Goal: Transaction & Acquisition: Purchase product/service

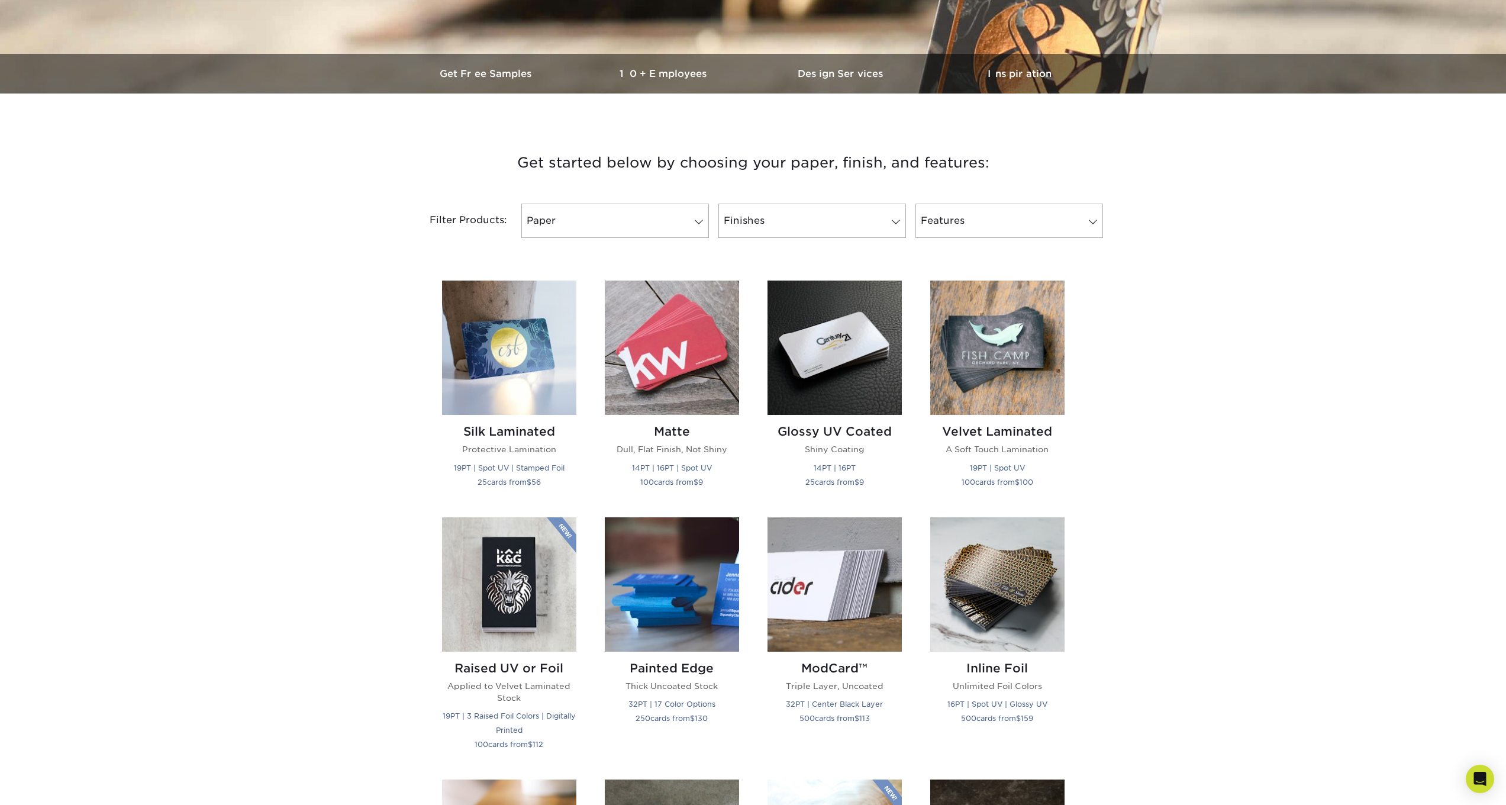
scroll to position [156, 0]
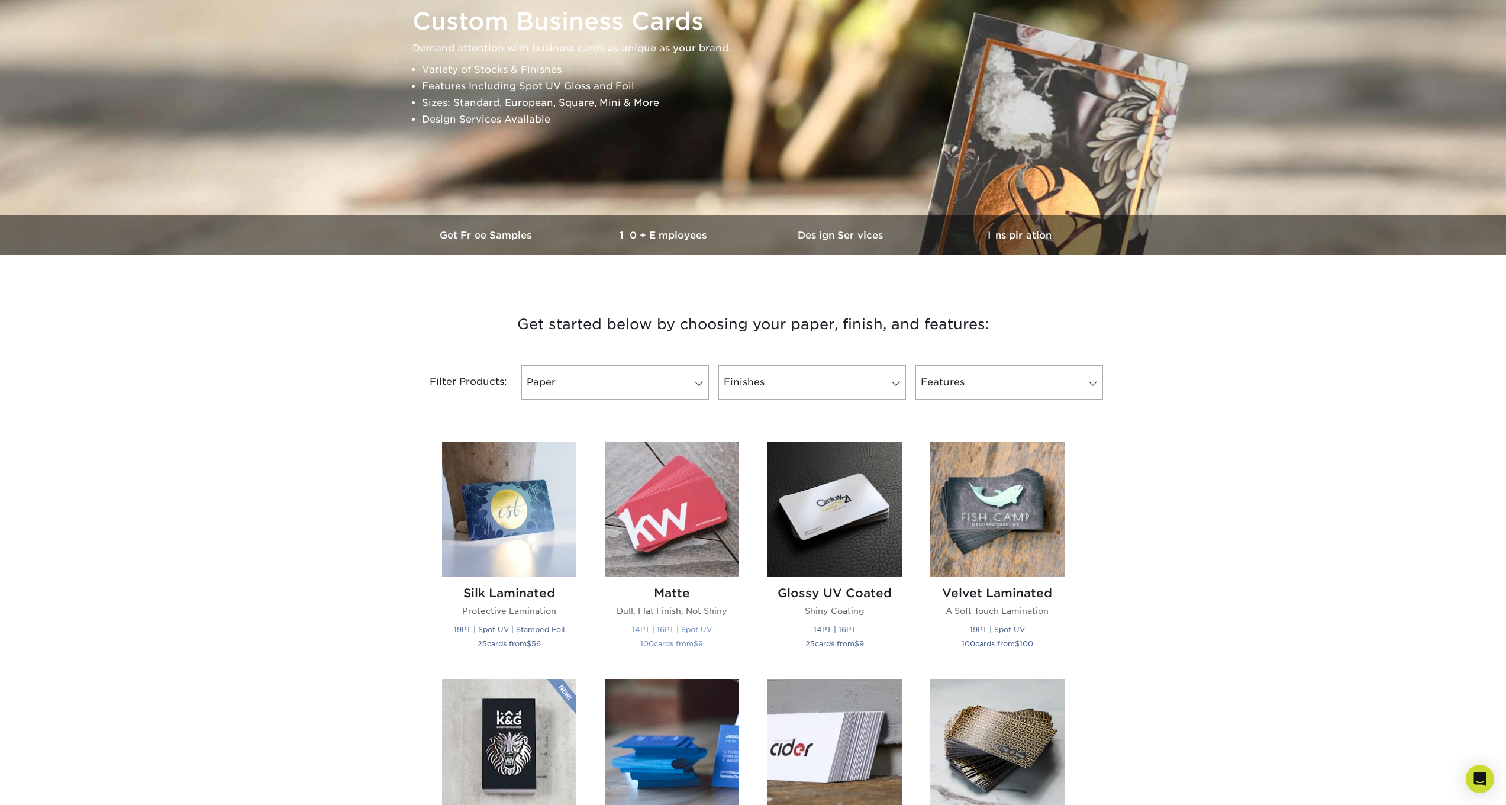
click at [667, 630] on small "14PT | 16PT | Spot UV" at bounding box center [672, 629] width 80 height 9
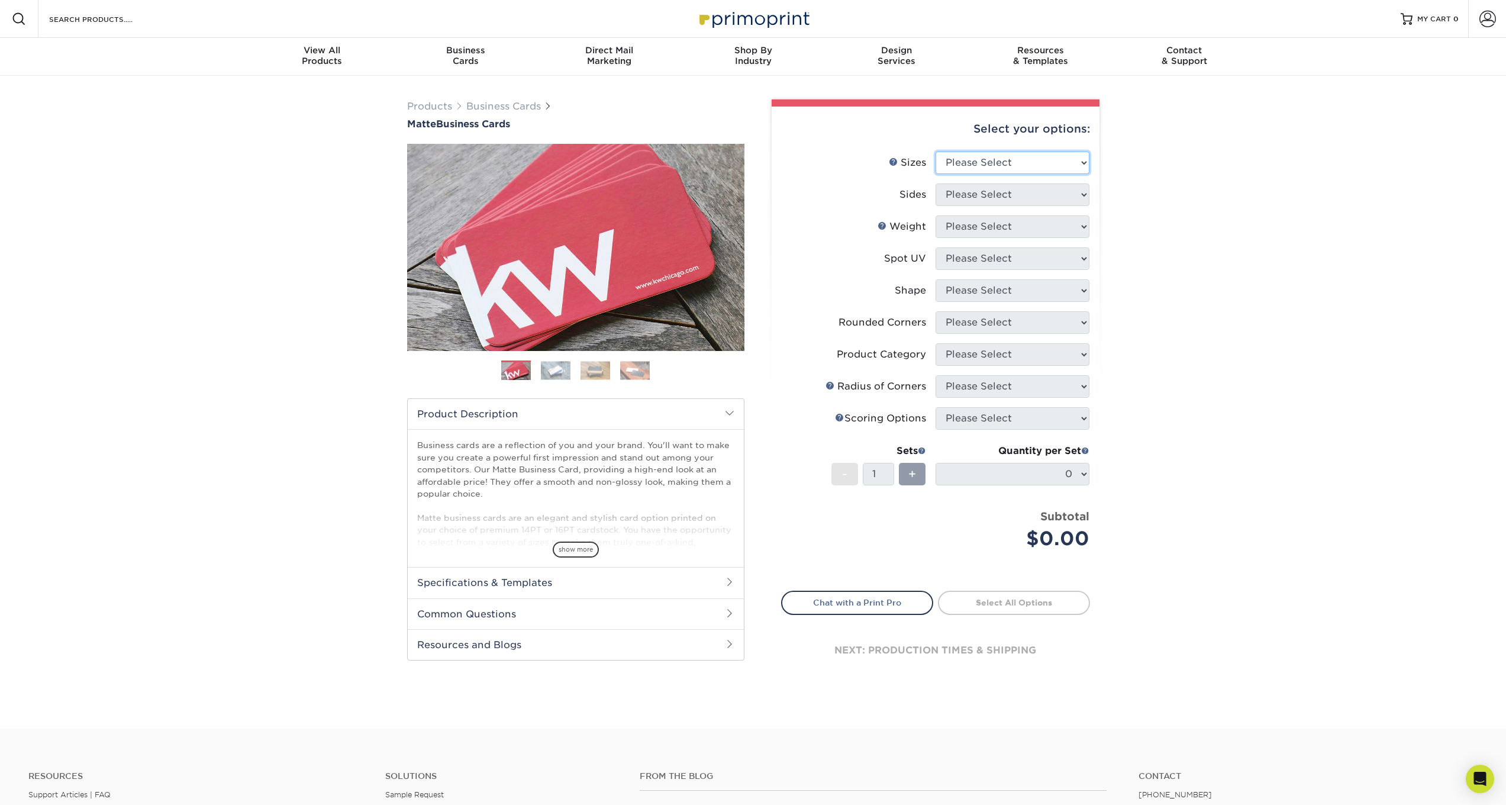
select select "2.00x3.50"
select select "32d3c223-f82c-492b-b915-ba065a00862f"
select select "16PT"
select select "3"
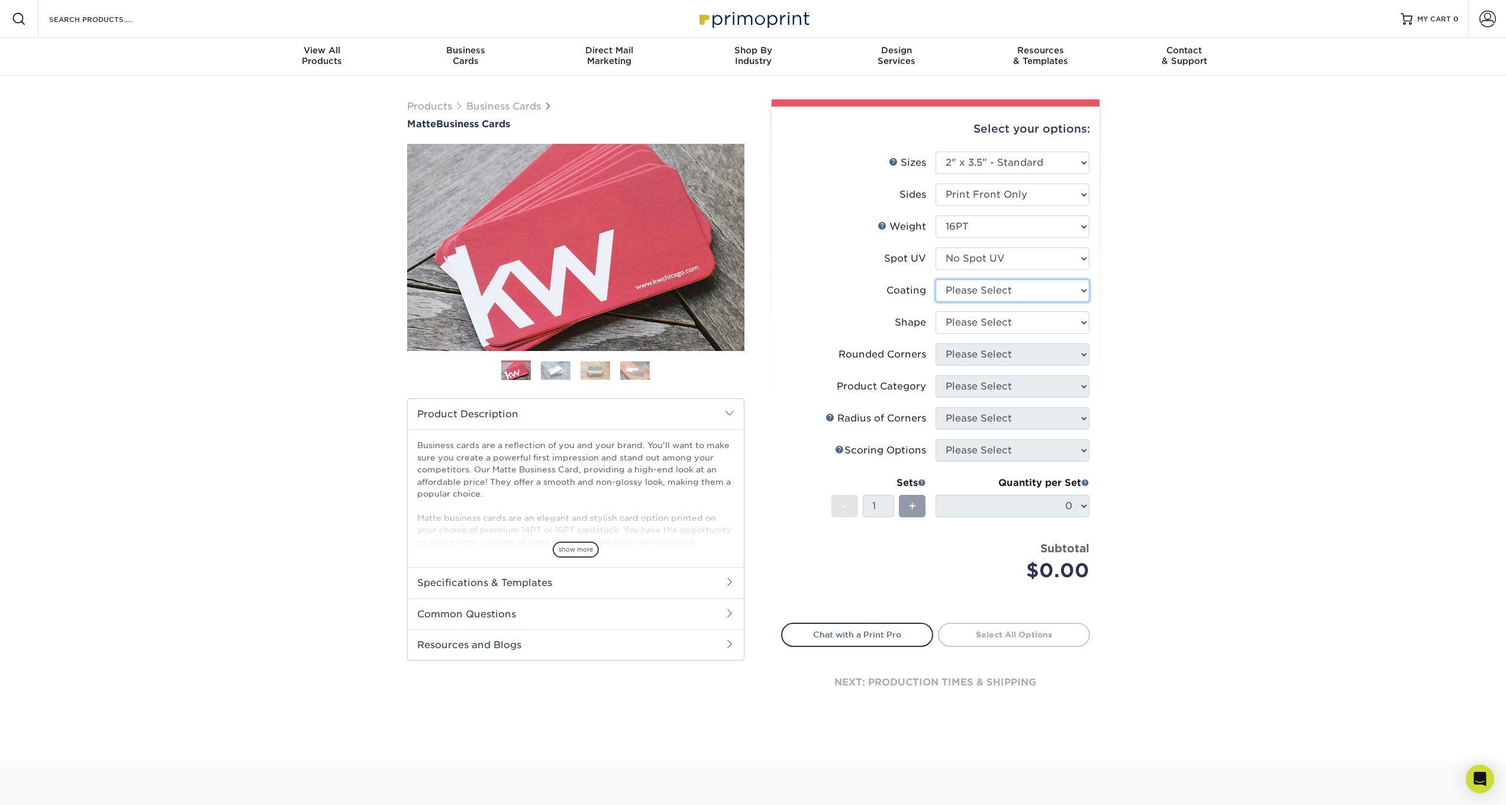
select select "121bb7b5-3b4d-429f-bd8d-bbf80e953313"
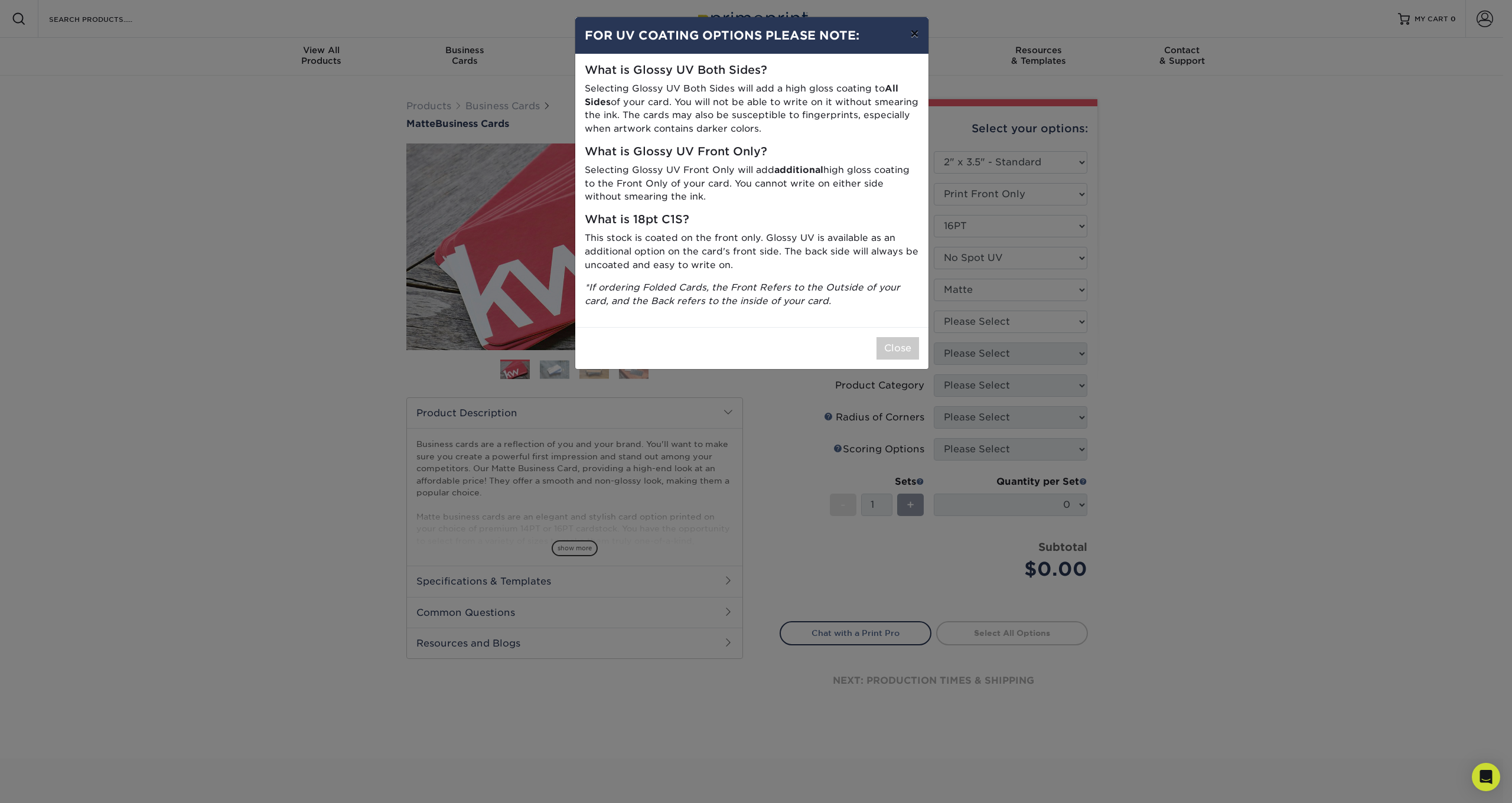
click at [912, 40] on button "×" at bounding box center [914, 33] width 27 height 33
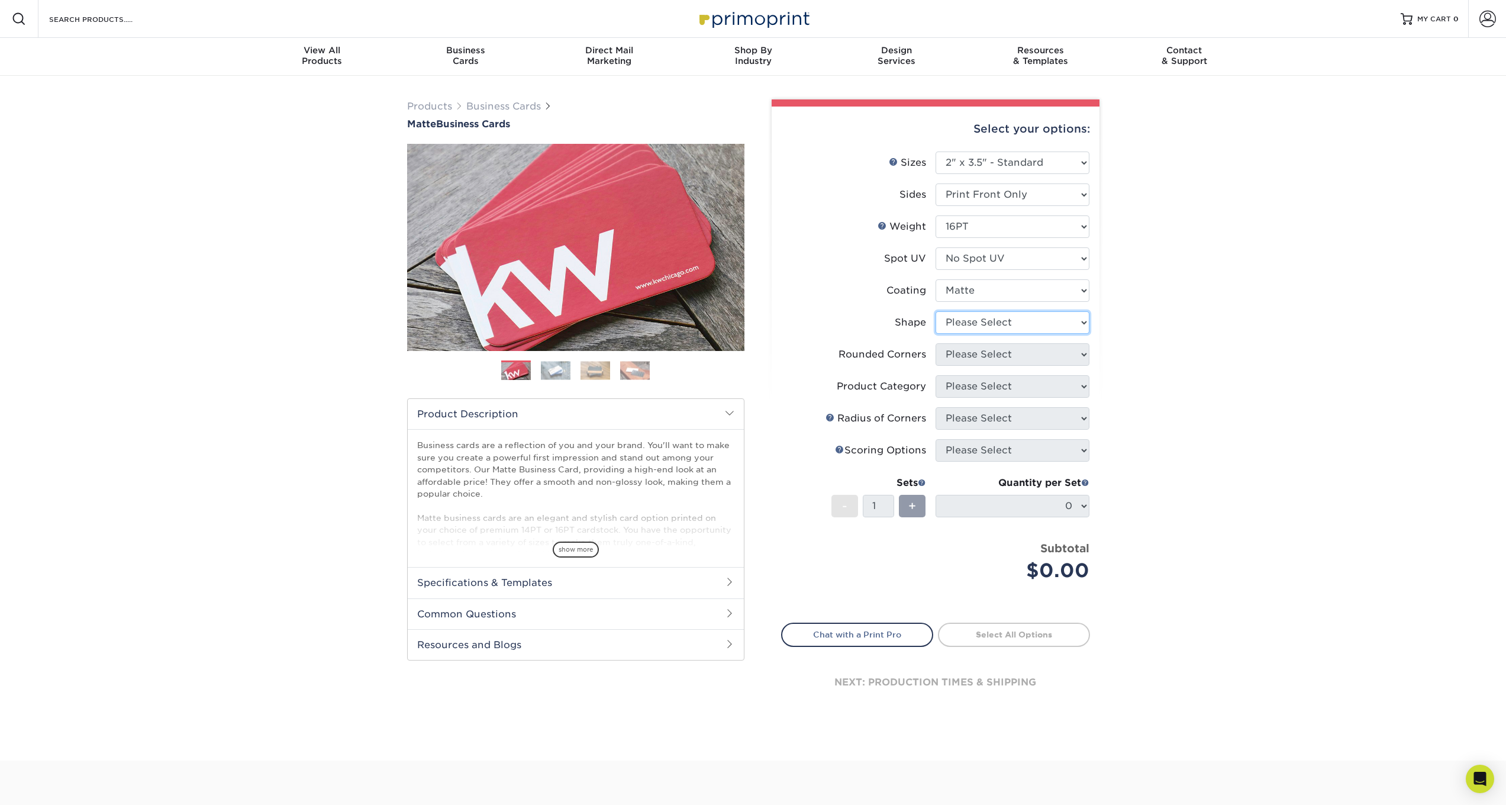
select select "standard"
select select "0"
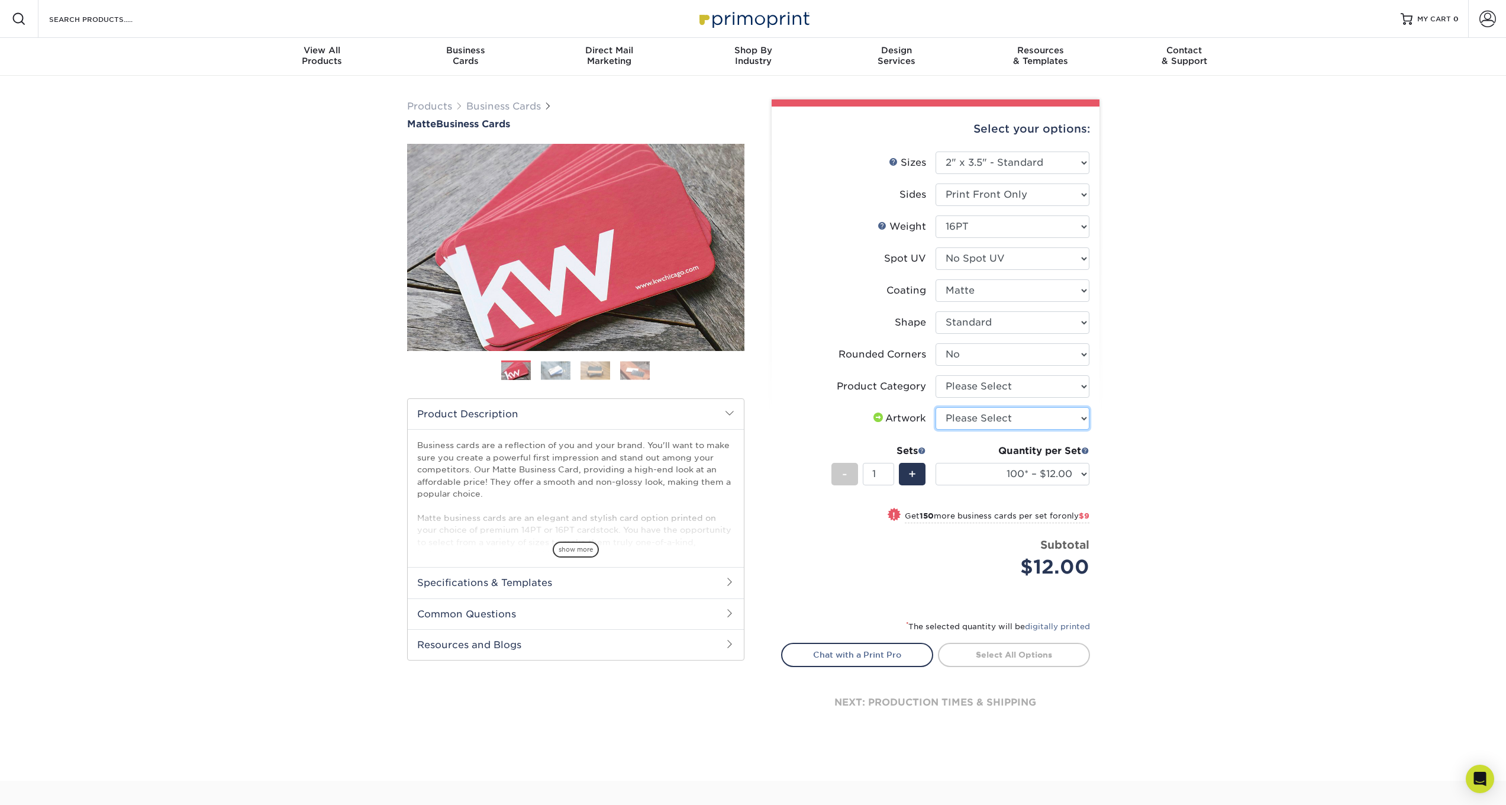
select select "upload"
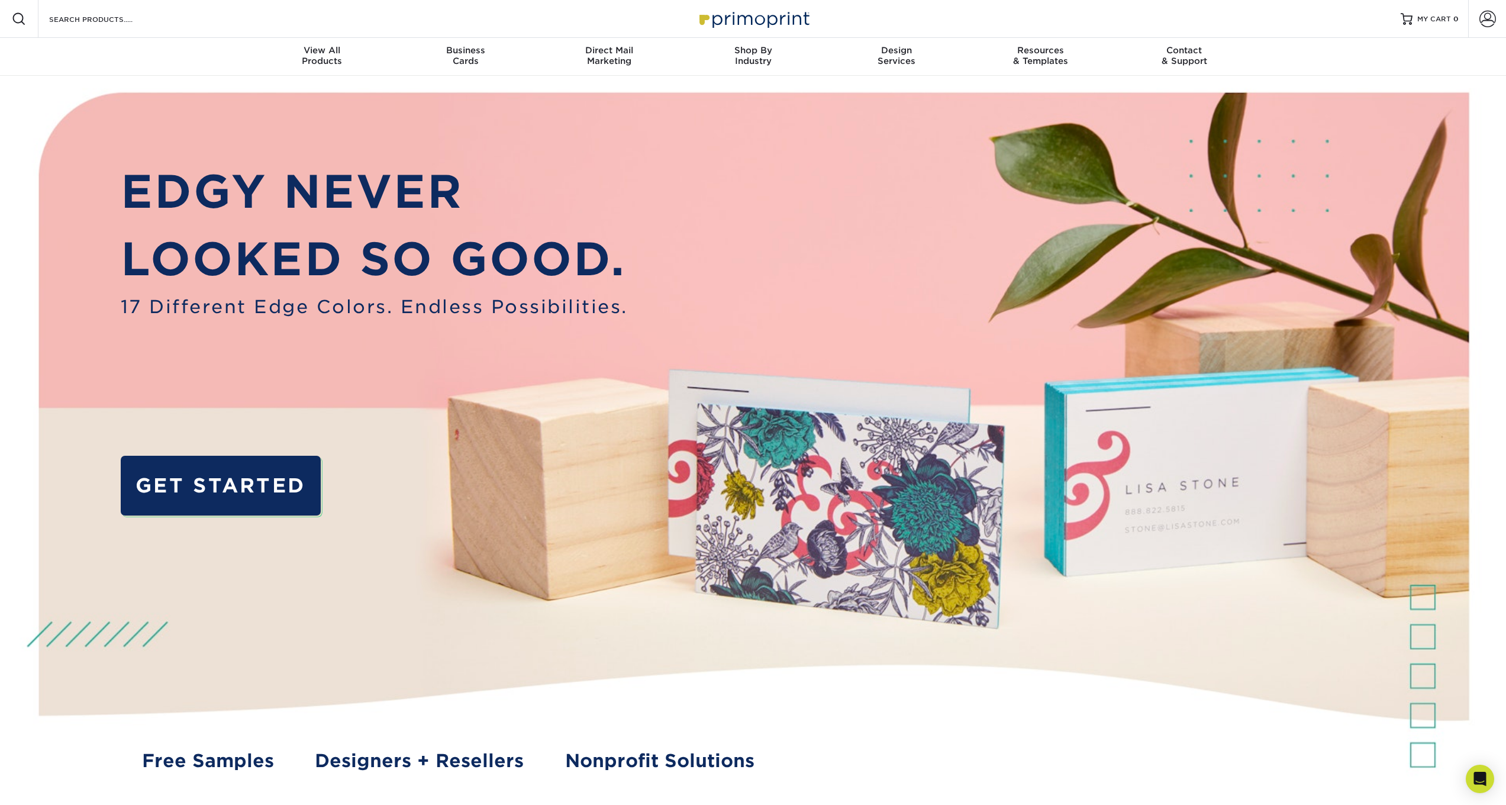
scroll to position [810, 0]
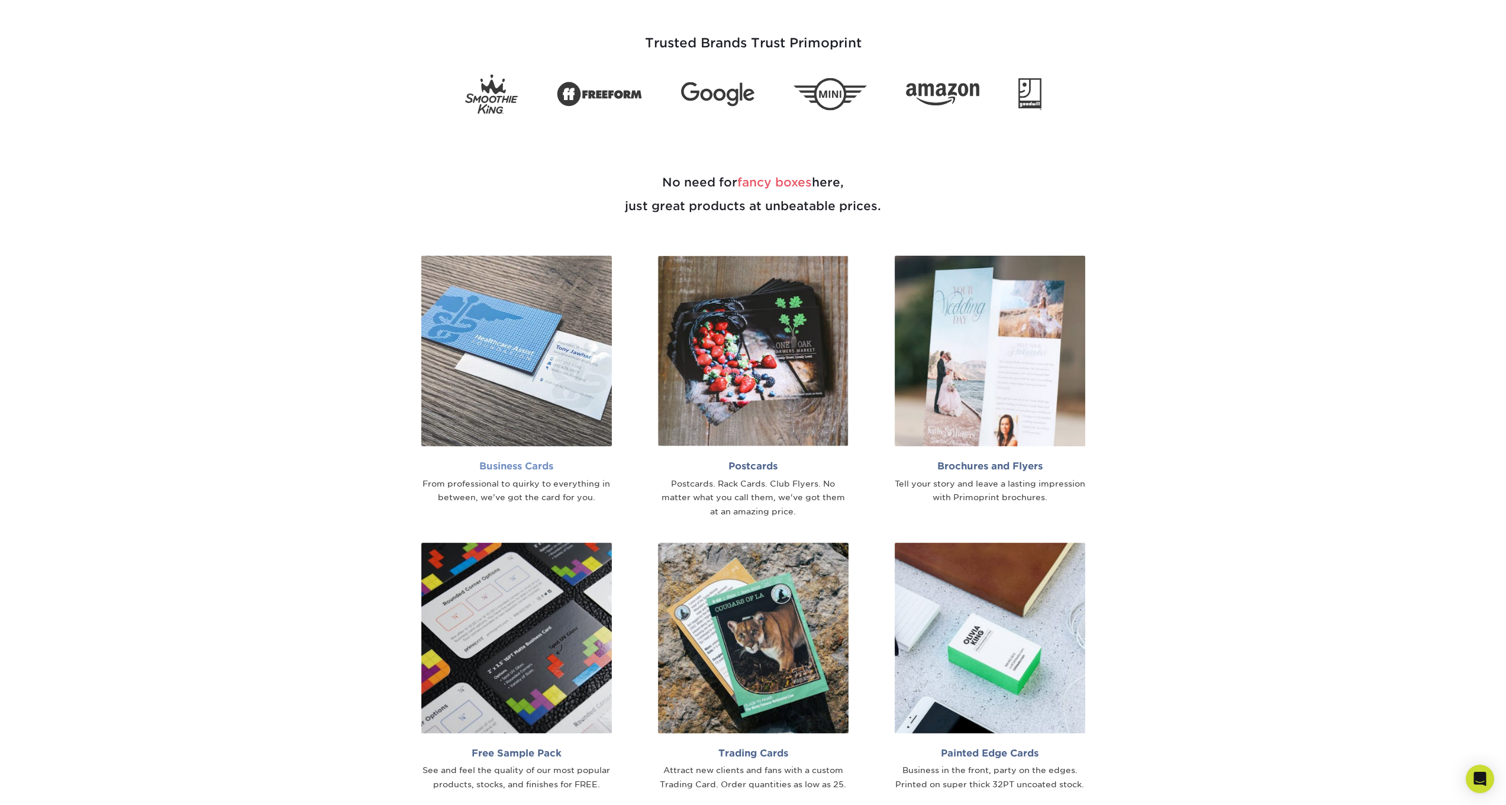
click at [522, 465] on h2 "Business Cards" at bounding box center [516, 465] width 191 height 11
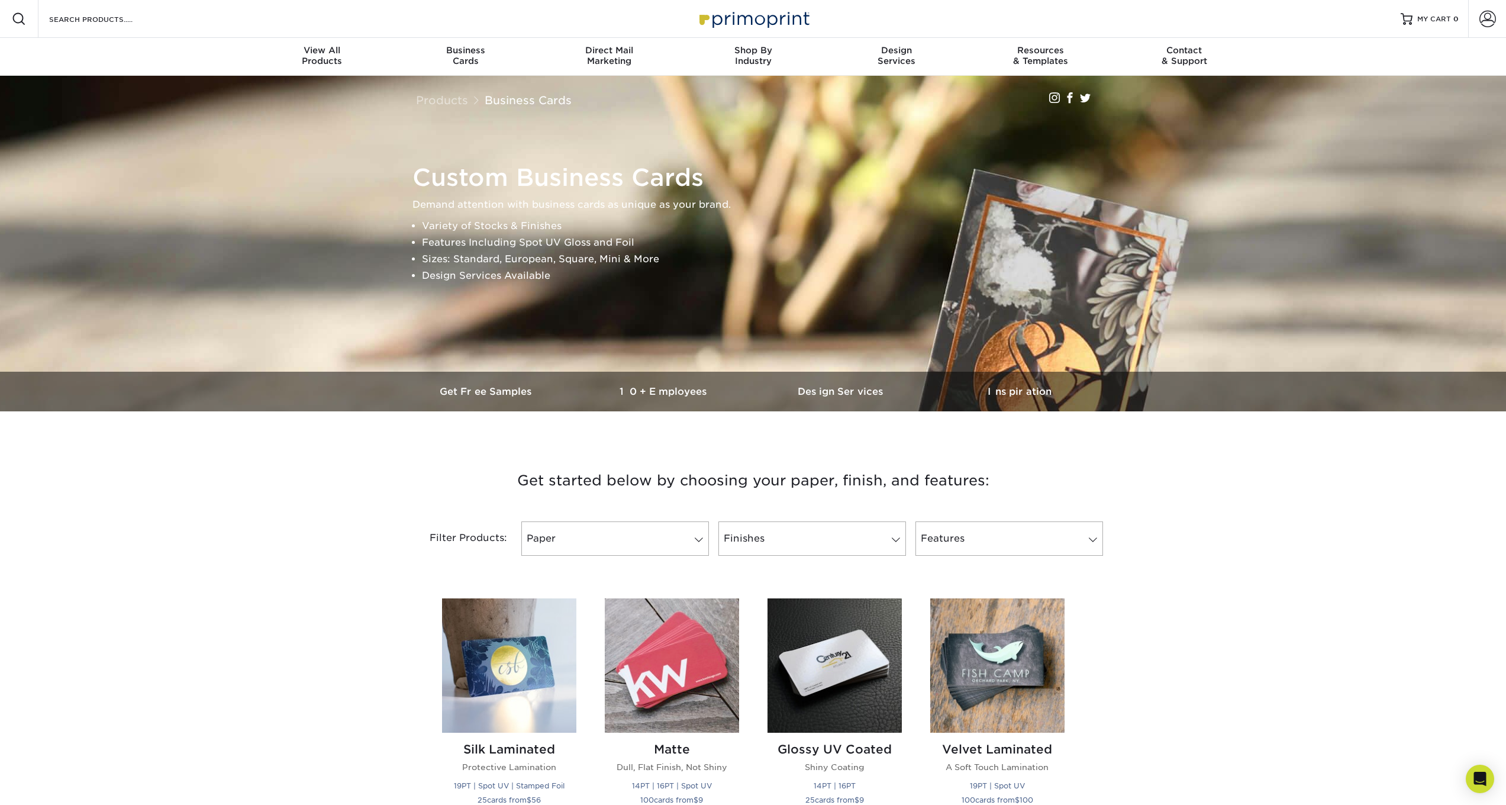
scroll to position [334, 0]
